Goal: Task Accomplishment & Management: Use online tool/utility

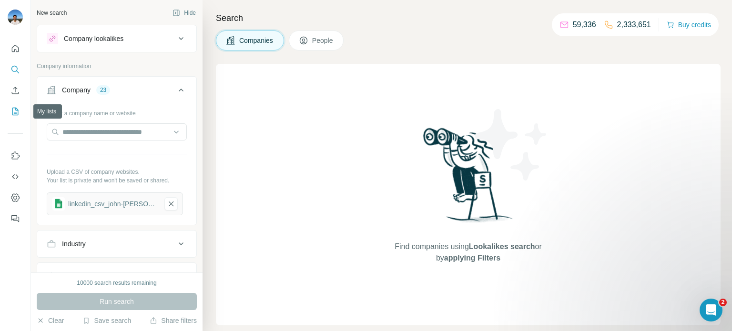
click at [14, 109] on icon "My lists" at bounding box center [15, 112] width 10 height 10
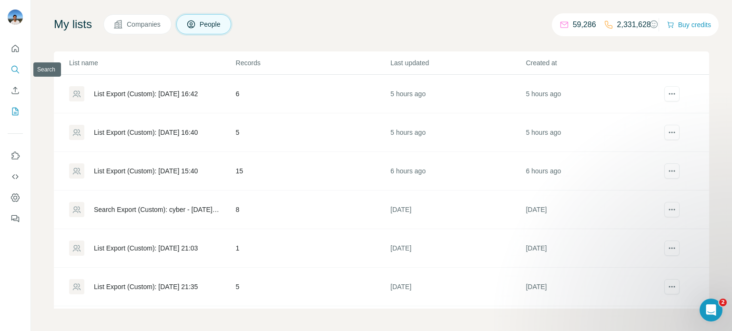
click at [8, 71] on button "Search" at bounding box center [15, 69] width 15 height 17
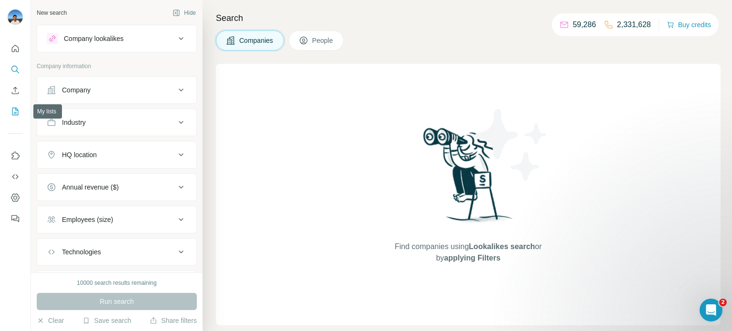
click at [15, 113] on icon "My lists" at bounding box center [16, 111] width 5 height 6
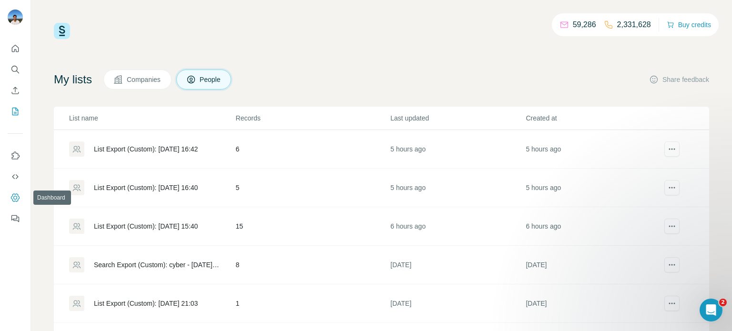
click at [16, 200] on icon "Dashboard" at bounding box center [15, 198] width 10 height 10
click at [12, 71] on icon "Search" at bounding box center [15, 70] width 10 height 10
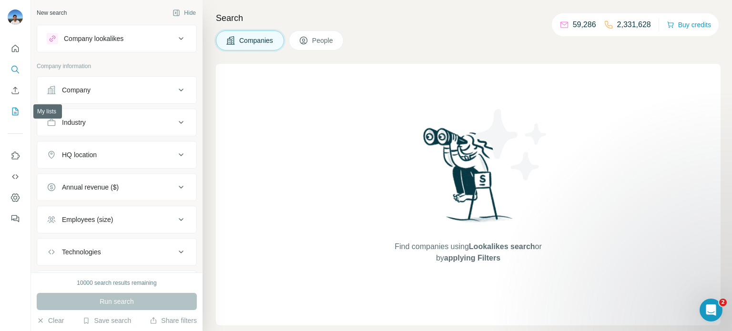
click at [15, 108] on icon "My lists" at bounding box center [15, 112] width 10 height 10
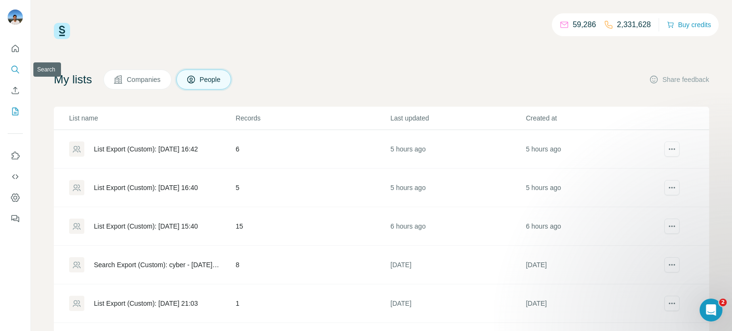
click at [13, 66] on icon "Search" at bounding box center [14, 69] width 6 height 6
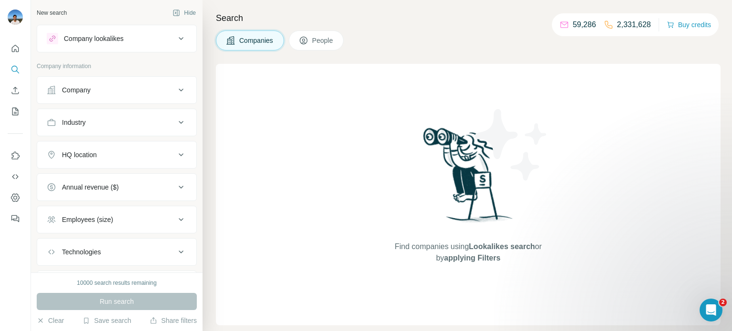
click at [183, 93] on icon at bounding box center [180, 89] width 11 height 11
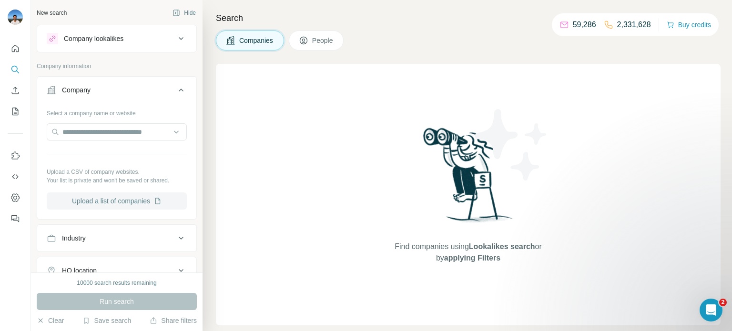
click at [116, 201] on button "Upload a list of companies" at bounding box center [117, 201] width 140 height 17
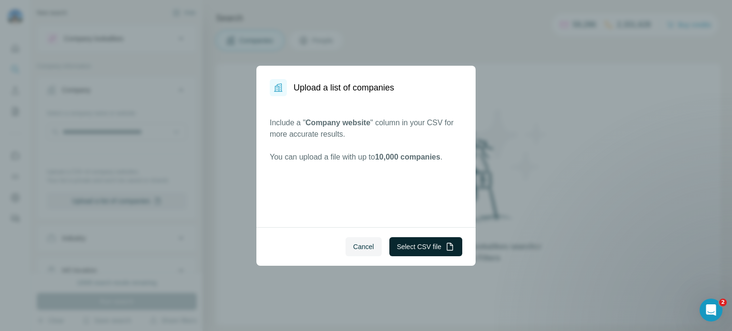
click at [423, 253] on button "Select CSV file" at bounding box center [425, 246] width 73 height 19
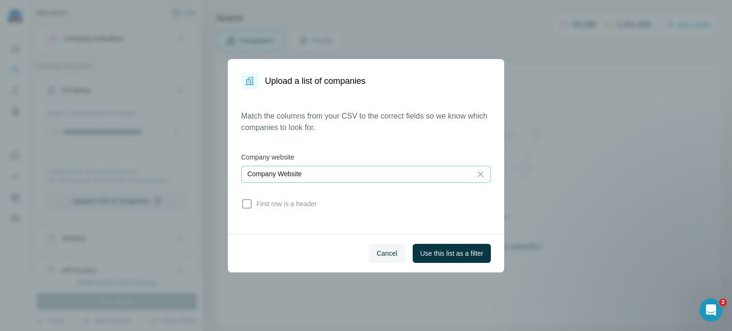
click at [269, 174] on p "Company Website" at bounding box center [274, 174] width 54 height 10
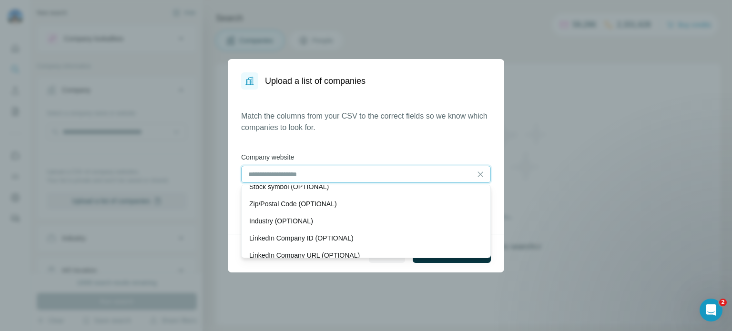
scroll to position [71, 0]
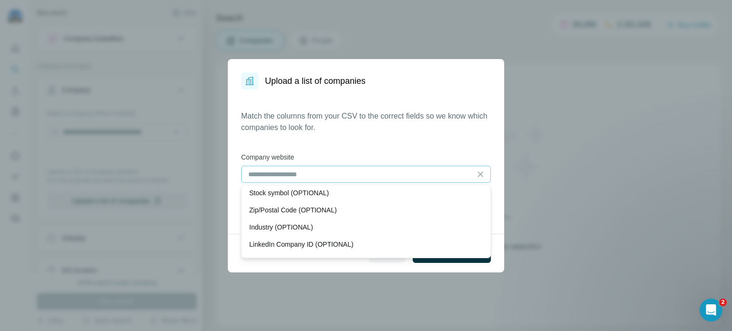
click at [384, 146] on div "Match the columns from your CSV to the correct fields so we know which companie…" at bounding box center [366, 162] width 250 height 102
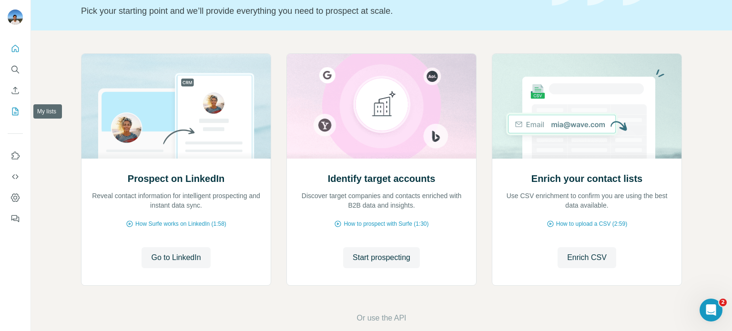
click at [13, 110] on icon "My lists" at bounding box center [15, 112] width 10 height 10
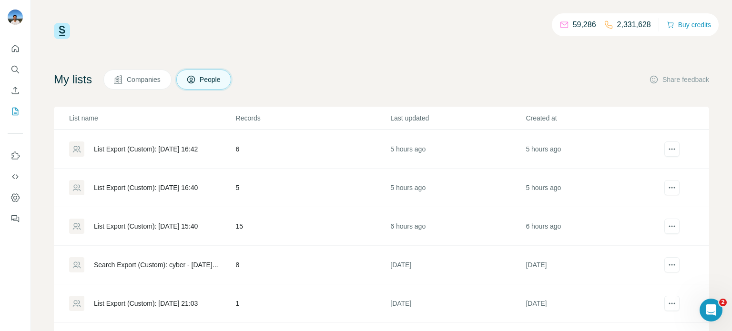
click at [161, 191] on div "List Export (Custom): [DATE] 16:40" at bounding box center [146, 188] width 104 height 10
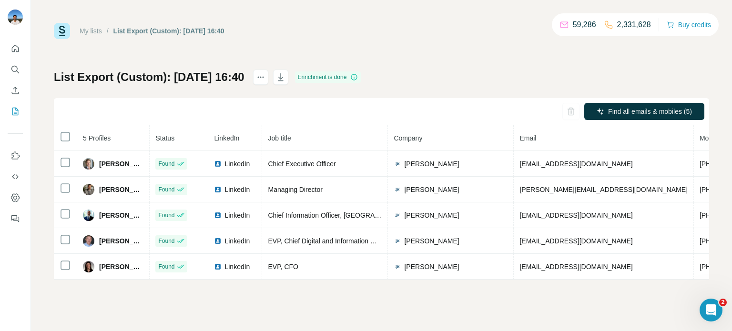
click at [94, 33] on link "My lists" at bounding box center [91, 31] width 22 height 8
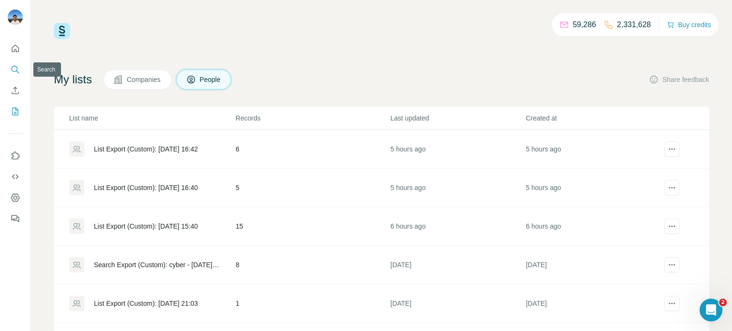
click at [14, 75] on button "Search" at bounding box center [15, 69] width 15 height 17
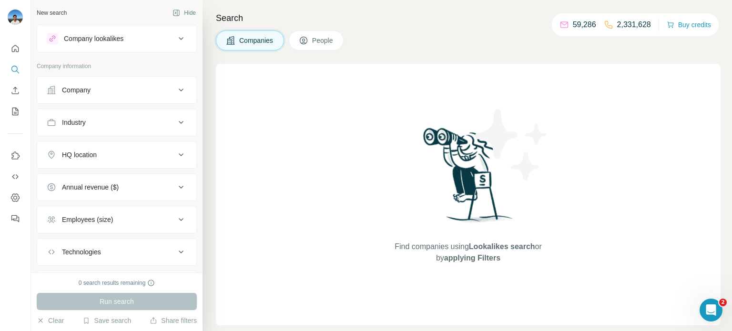
click at [179, 90] on icon at bounding box center [181, 90] width 5 height 3
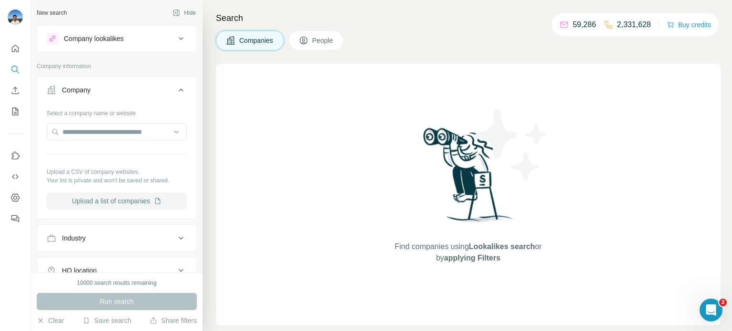
click at [131, 204] on button "Upload a list of companies" at bounding box center [117, 201] width 140 height 17
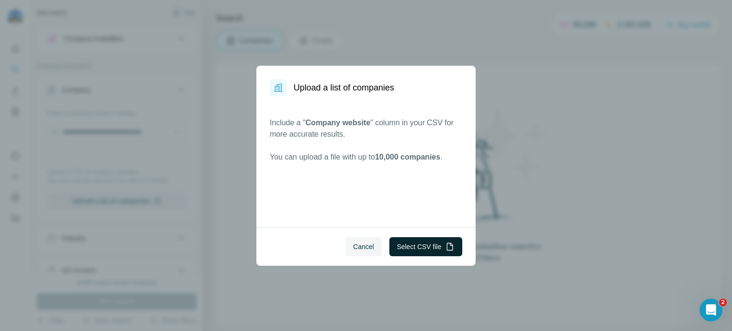
click at [407, 247] on button "Select CSV file" at bounding box center [425, 246] width 73 height 19
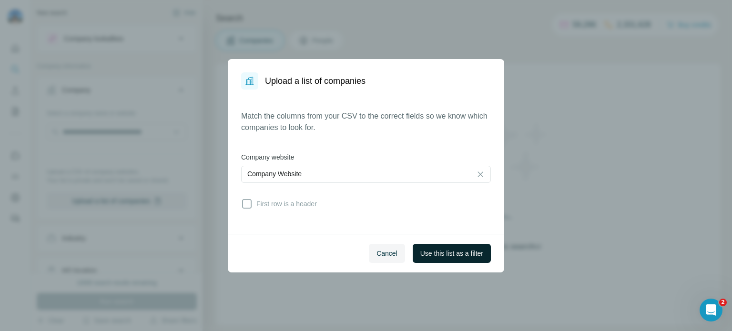
click at [442, 255] on span "Use this list as a filter" at bounding box center [451, 254] width 63 height 10
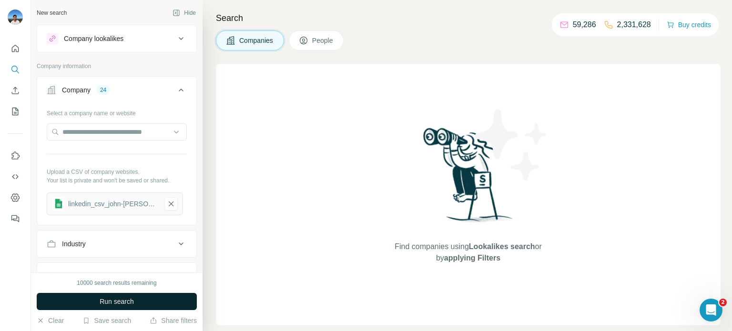
click at [167, 305] on button "Run search" at bounding box center [117, 301] width 160 height 17
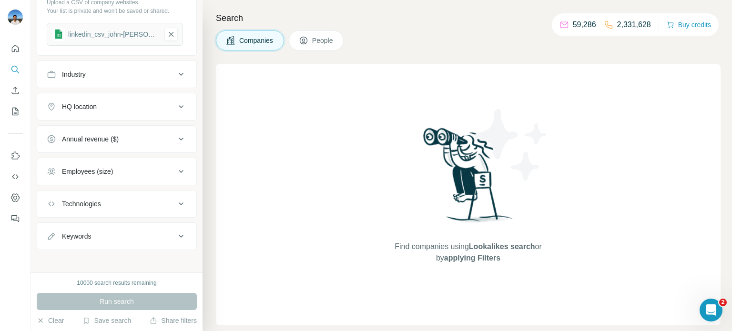
scroll to position [172, 0]
